Goal: Find specific page/section: Find specific page/section

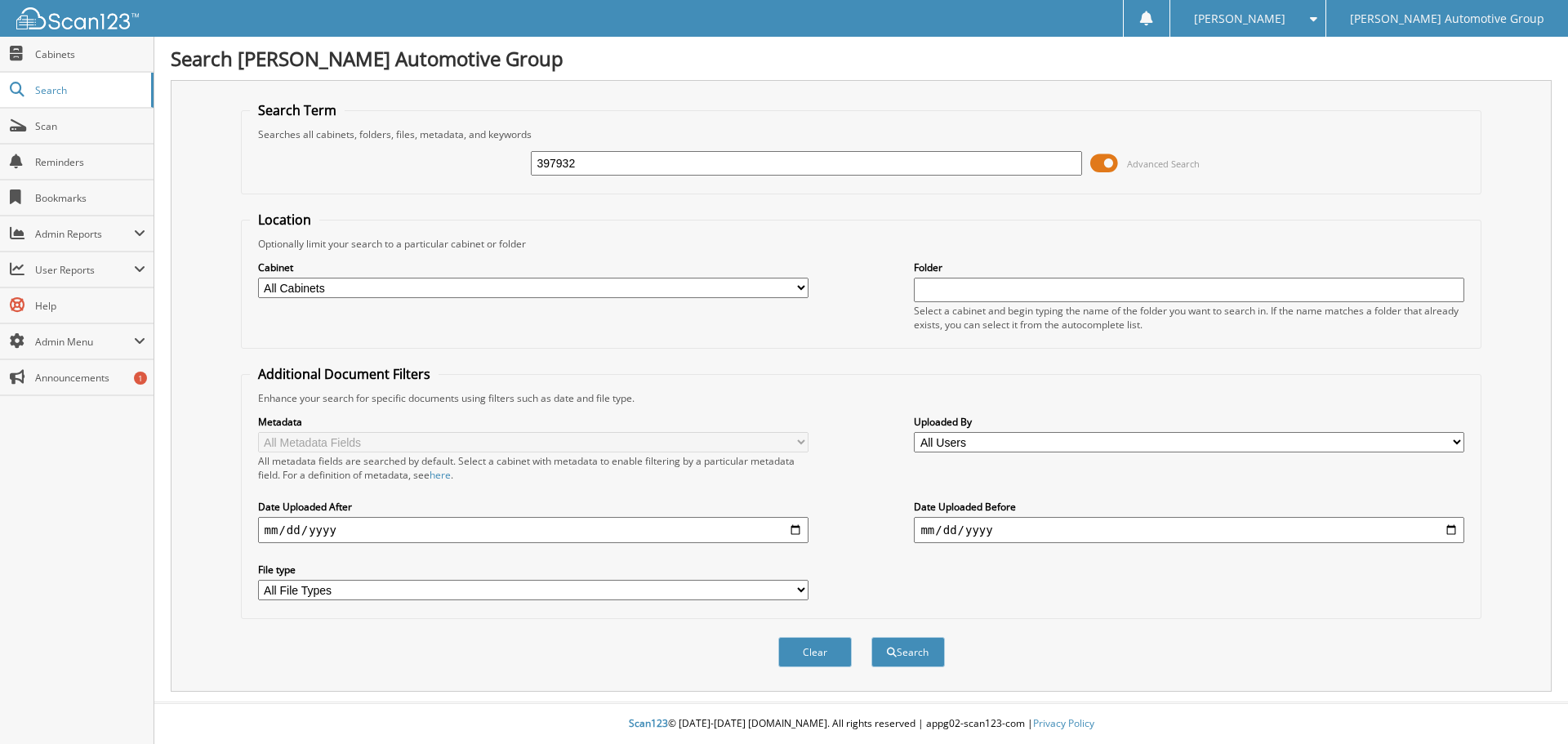
type input "397932"
click at [872, 637] on button "Search" at bounding box center [908, 652] width 74 height 30
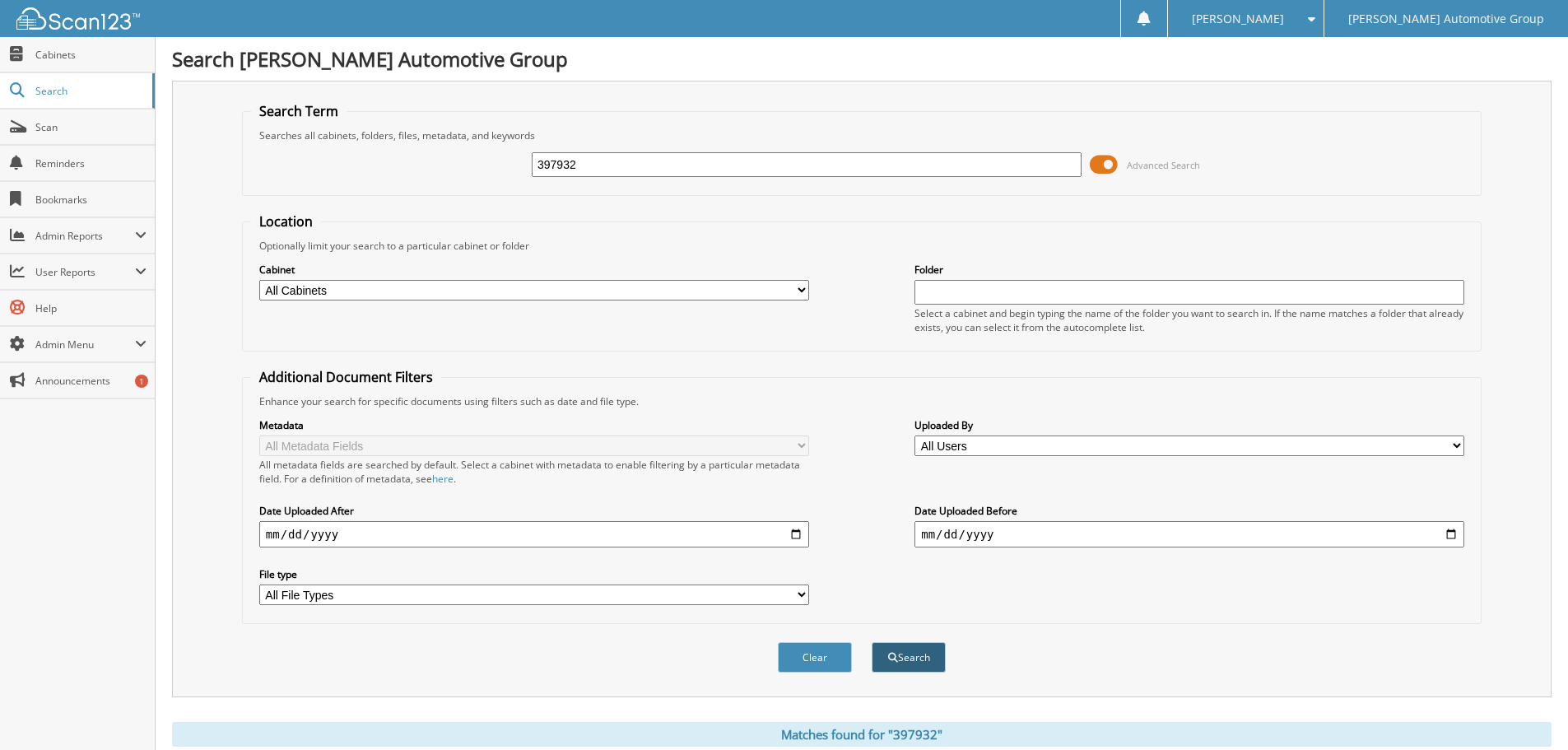
click at [914, 661] on button "Search" at bounding box center [908, 657] width 74 height 30
click at [103, 62] on link "Cabinets" at bounding box center [77, 54] width 154 height 36
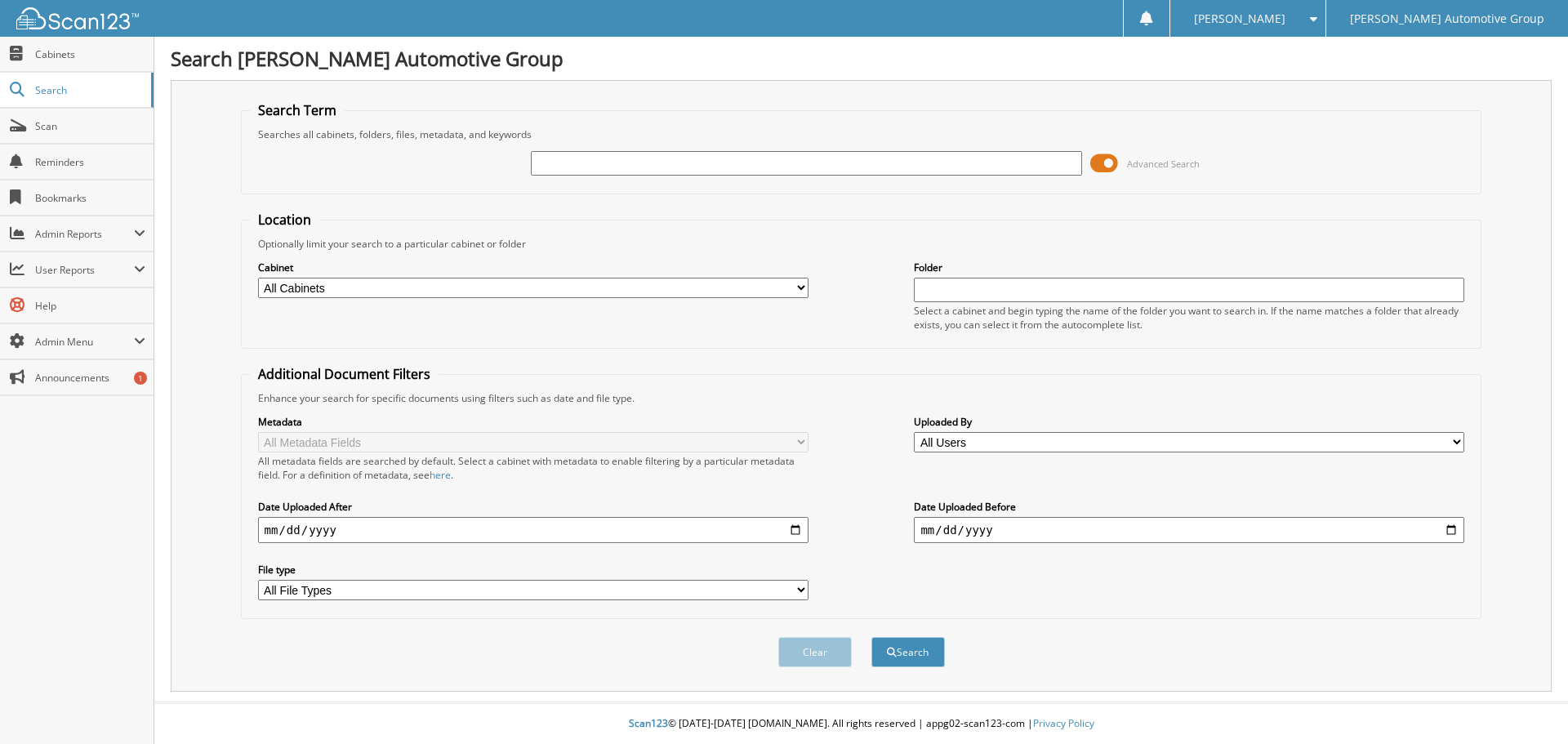
click at [595, 170] on input "text" at bounding box center [806, 163] width 551 height 25
type input "397932"
click at [872, 637] on button "Search" at bounding box center [908, 652] width 74 height 30
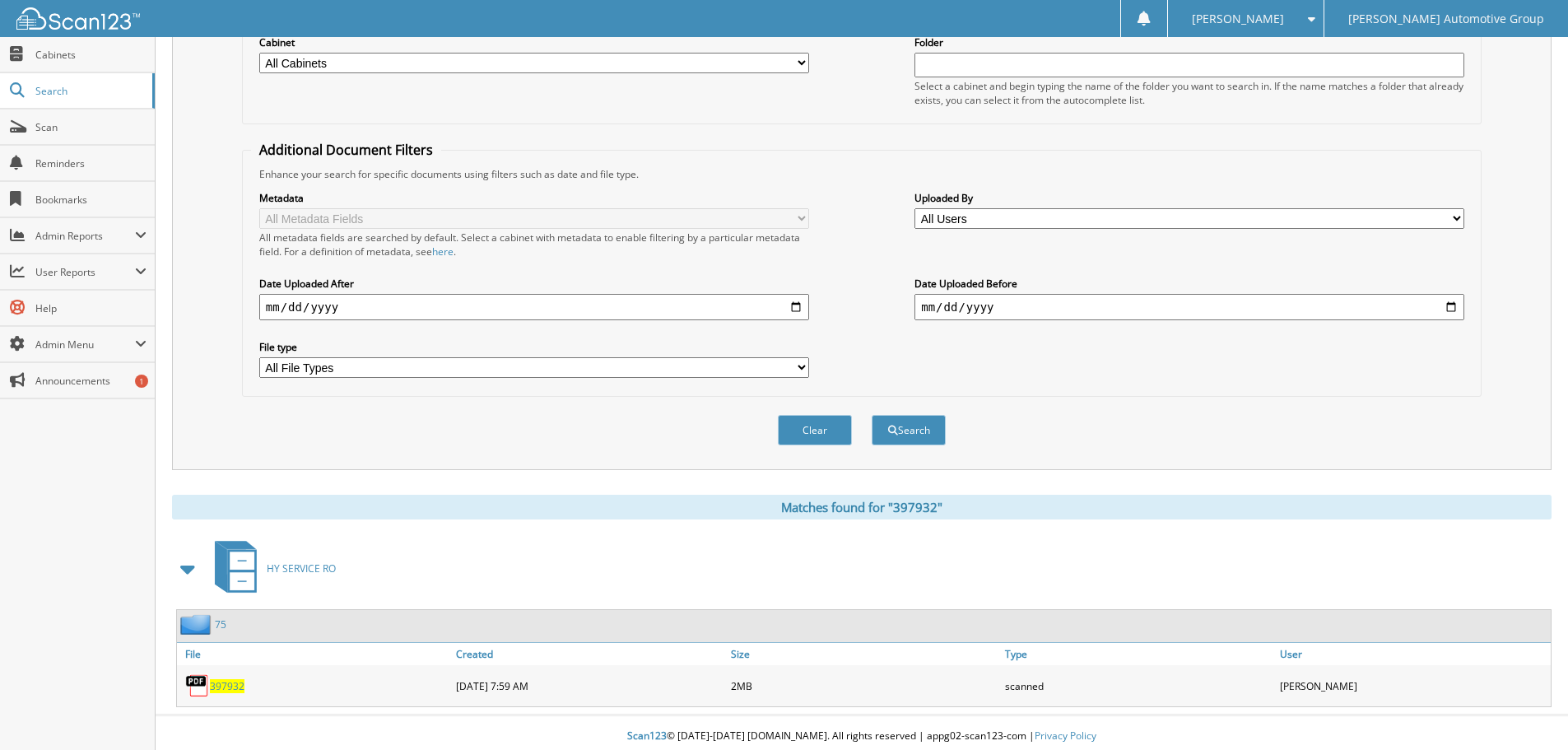
scroll to position [234, 0]
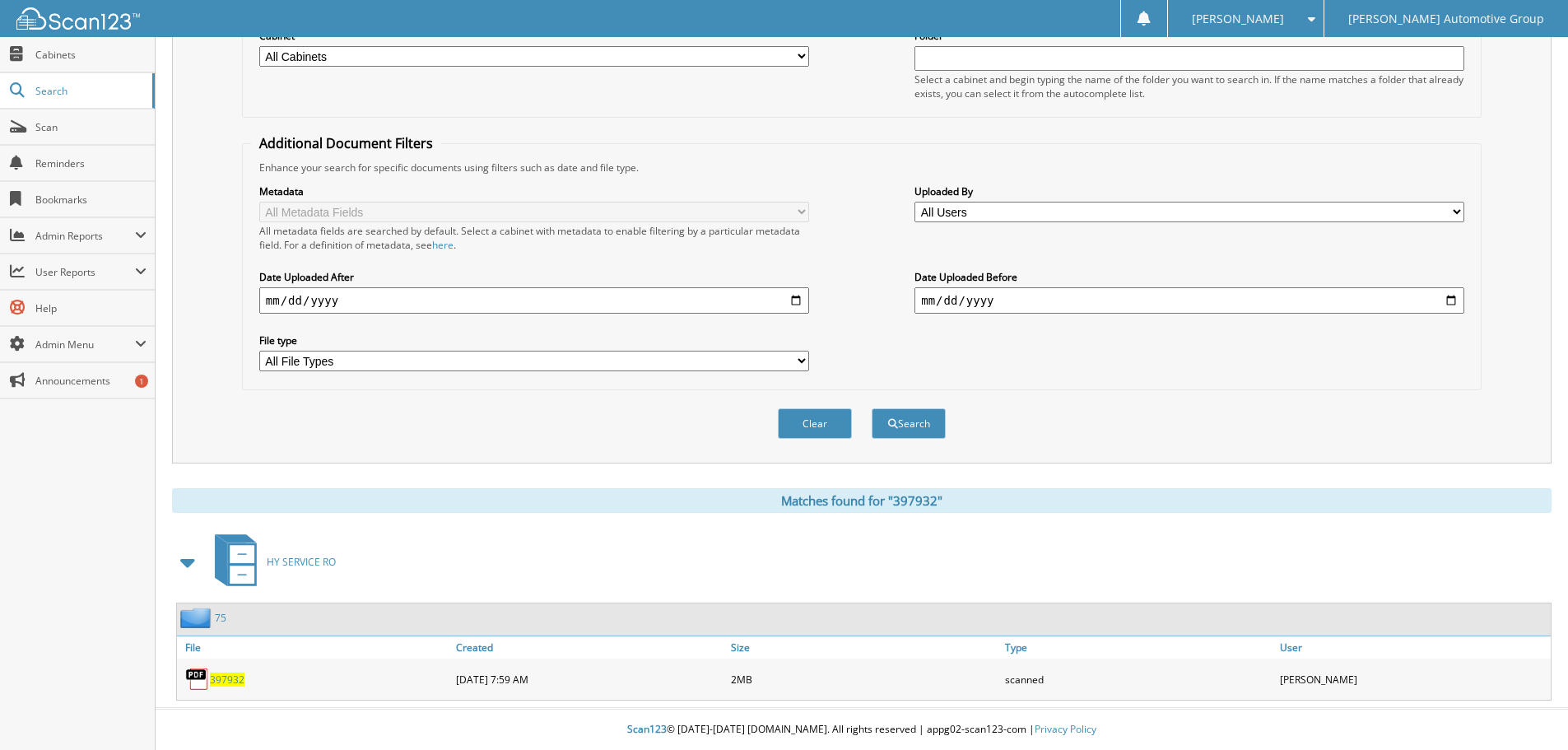
click at [218, 679] on span "397932" at bounding box center [227, 679] width 35 height 14
